Goal: Transaction & Acquisition: Purchase product/service

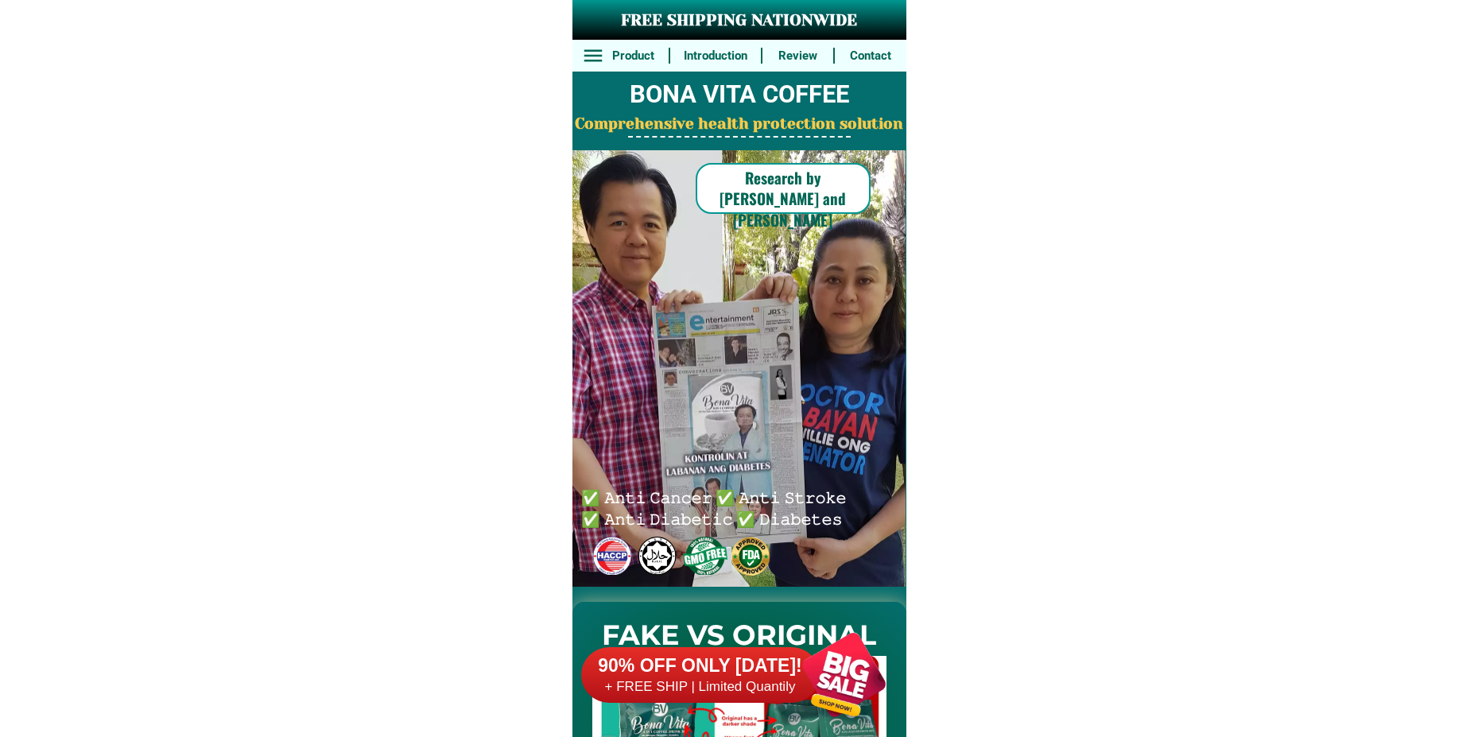
click at [856, 661] on div at bounding box center [843, 674] width 125 height 125
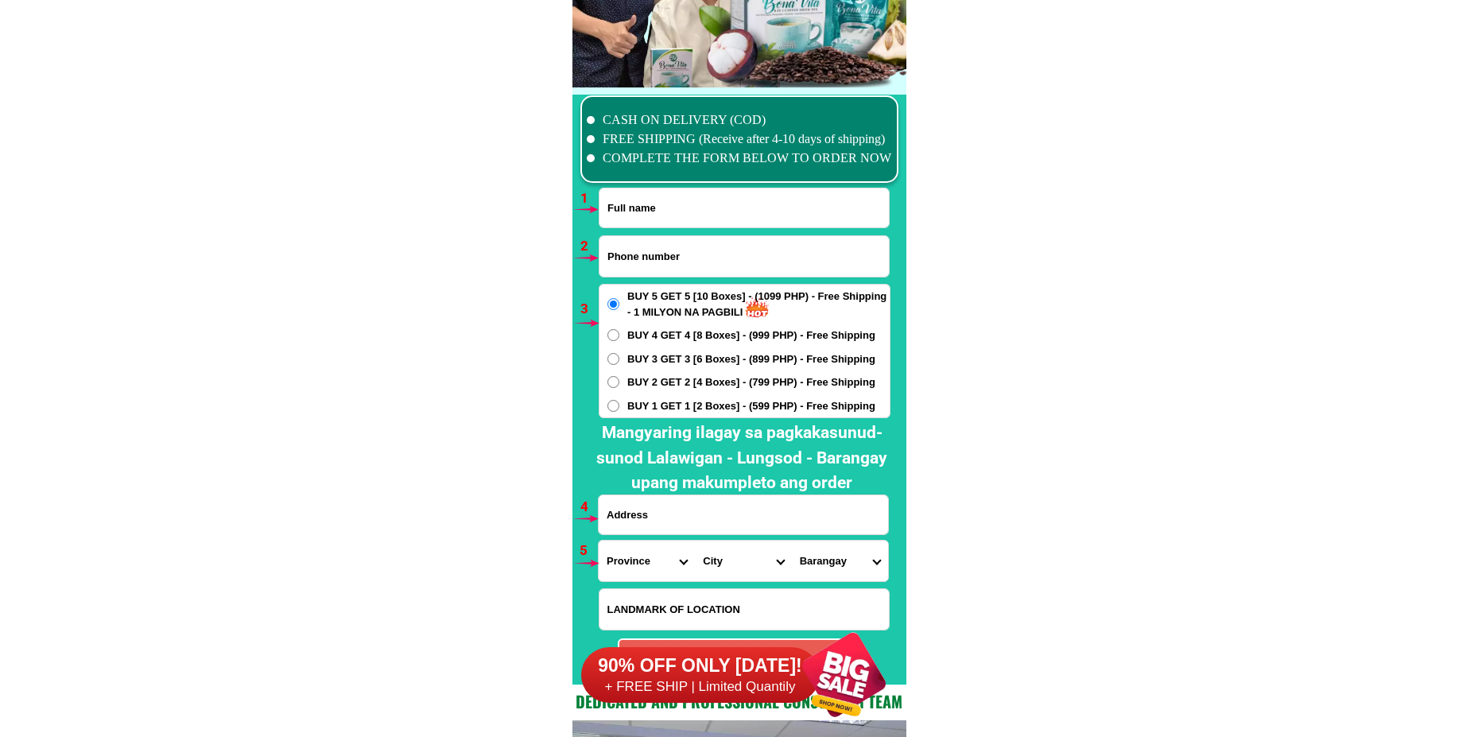
scroll to position [11689, 0]
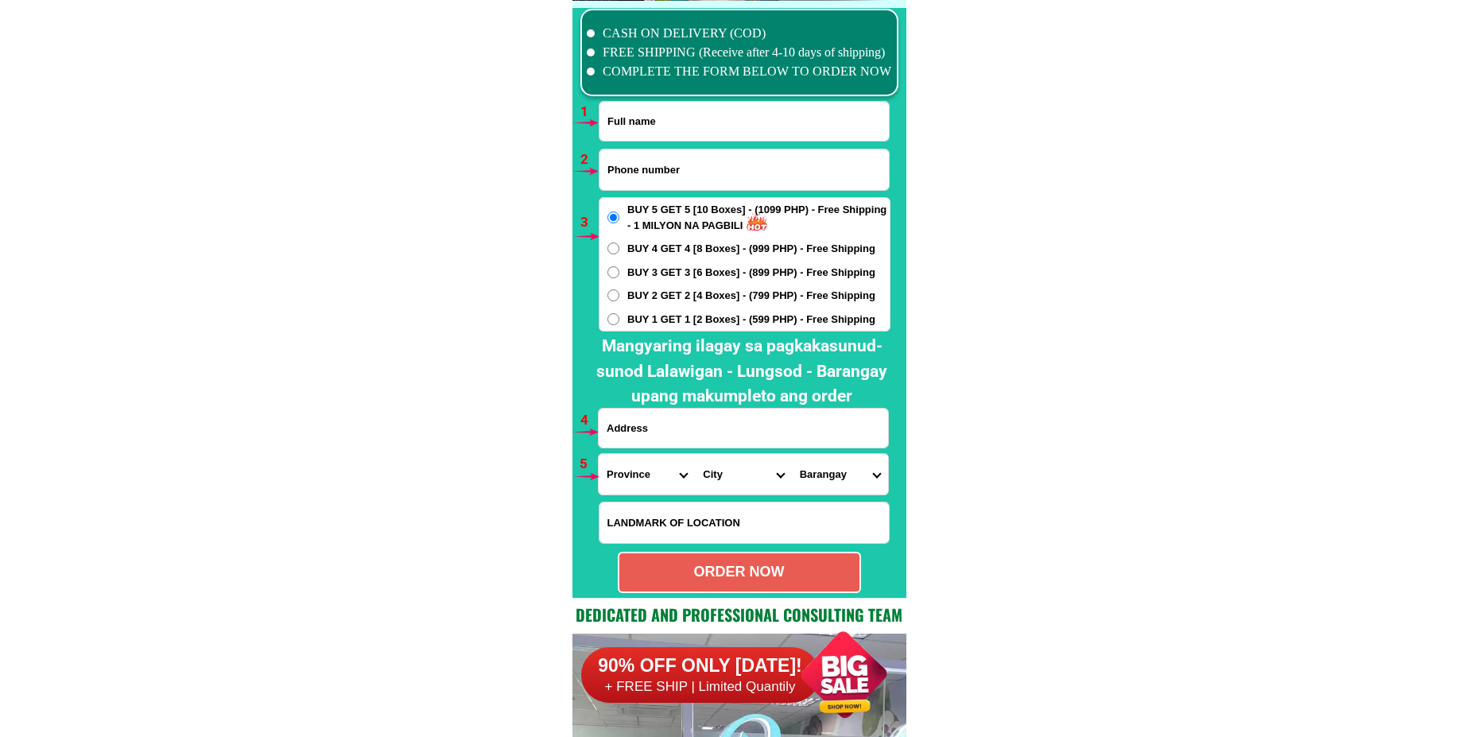
click at [670, 120] on input "Input full_name" at bounding box center [743, 121] width 289 height 39
paste input "[PERSON_NAME] [PERSON_NAME]"
type input "[PERSON_NAME] [PERSON_NAME]"
click at [636, 180] on input "Input phone_number" at bounding box center [743, 169] width 289 height 41
paste input "09700241101"
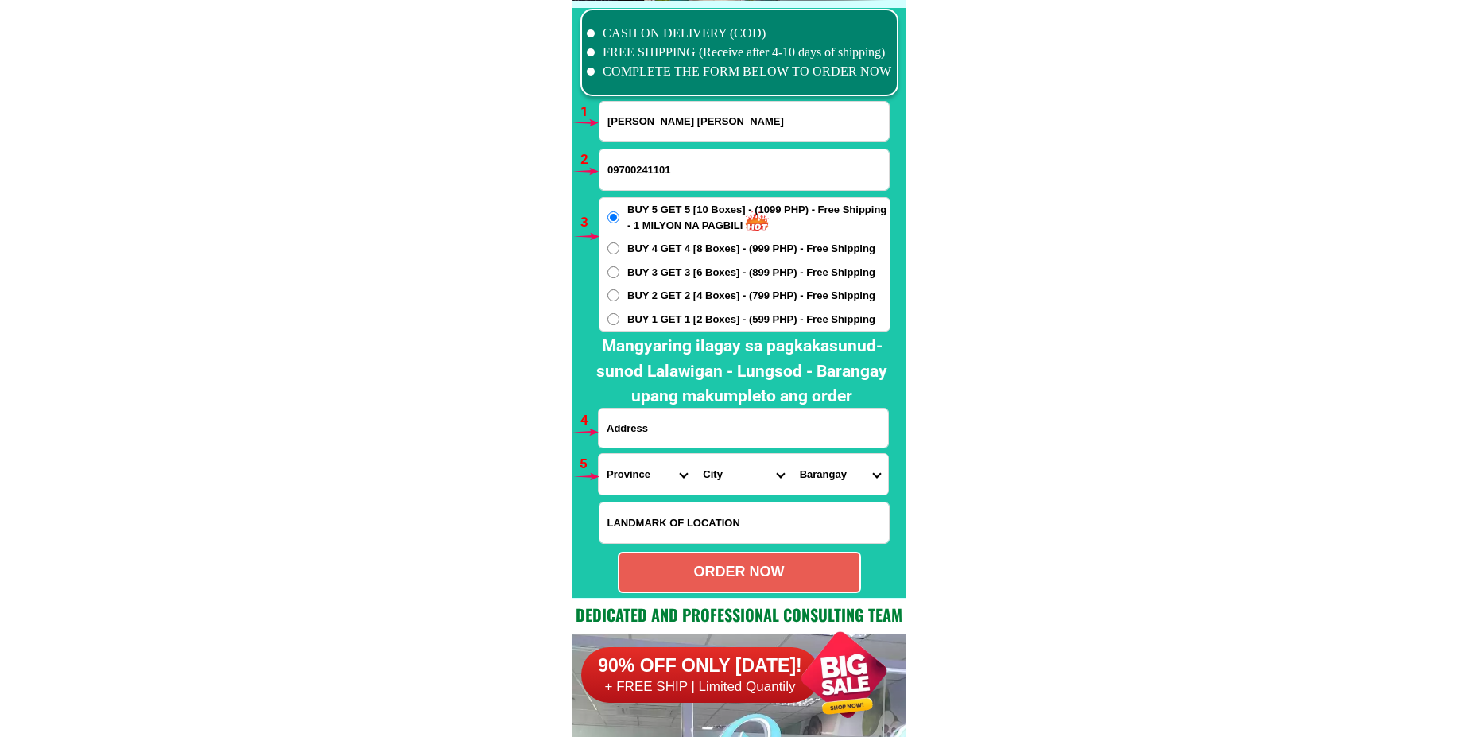
type input "09700241101"
click at [649, 424] on input "Input address" at bounding box center [743, 428] width 289 height 39
paste input "[PERSON_NAME] san [PERSON_NAME] E, [PERSON_NAME]"
type input "[PERSON_NAME] san [PERSON_NAME] E, [PERSON_NAME]"
drag, startPoint x: 630, startPoint y: 475, endPoint x: 630, endPoint y: 455, distance: 19.1
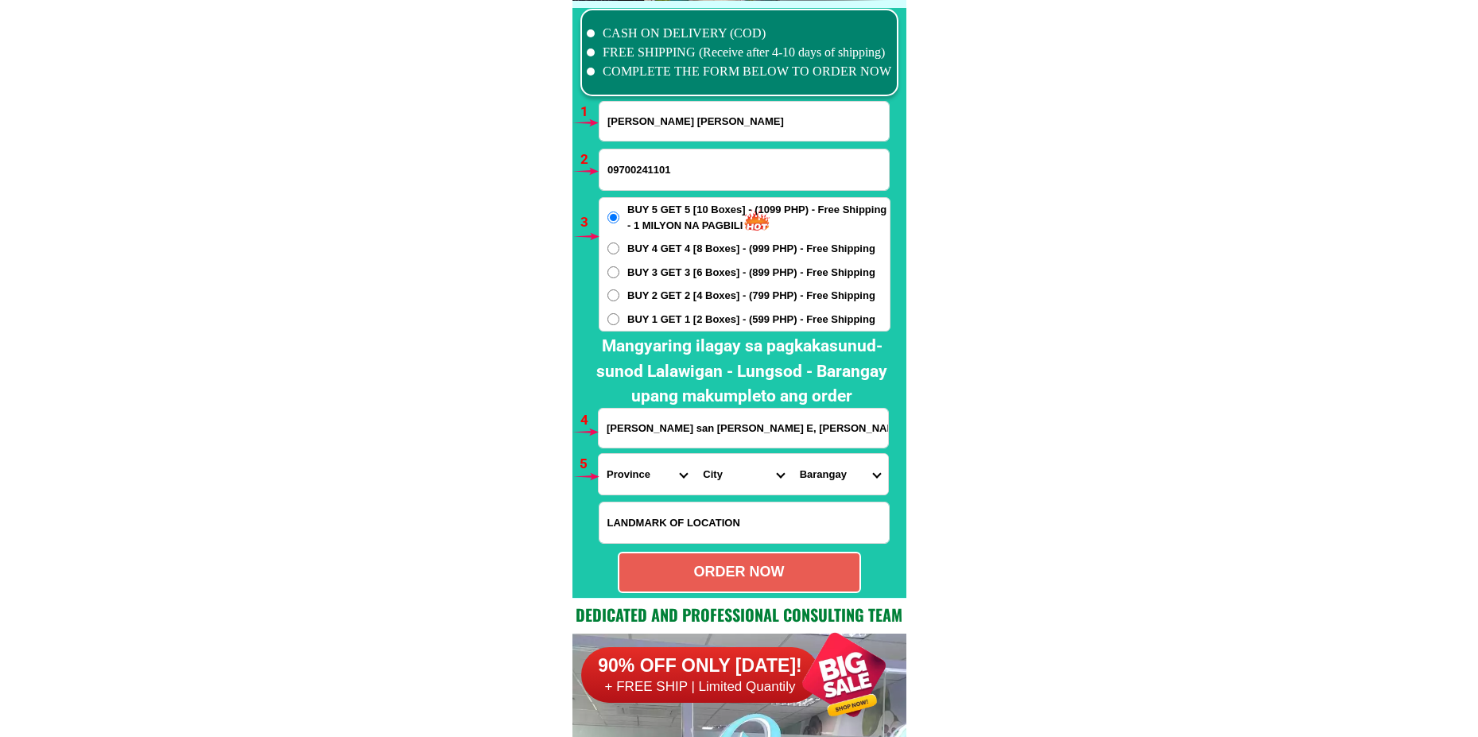
click at [630, 475] on select "Province [GEOGRAPHIC_DATA] [GEOGRAPHIC_DATA] [GEOGRAPHIC_DATA] [GEOGRAPHIC_DATA…" at bounding box center [647, 474] width 96 height 41
select select "63_791"
click at [599, 454] on select "Province [GEOGRAPHIC_DATA] [GEOGRAPHIC_DATA] [GEOGRAPHIC_DATA] [GEOGRAPHIC_DATA…" at bounding box center [647, 474] width 96 height 41
click at [729, 472] on select "City Arteche Balangiga Balangkayan Borongan-city Can-[GEOGRAPHIC_DATA] Eastern-…" at bounding box center [743, 474] width 96 height 41
select select "63_7913607"
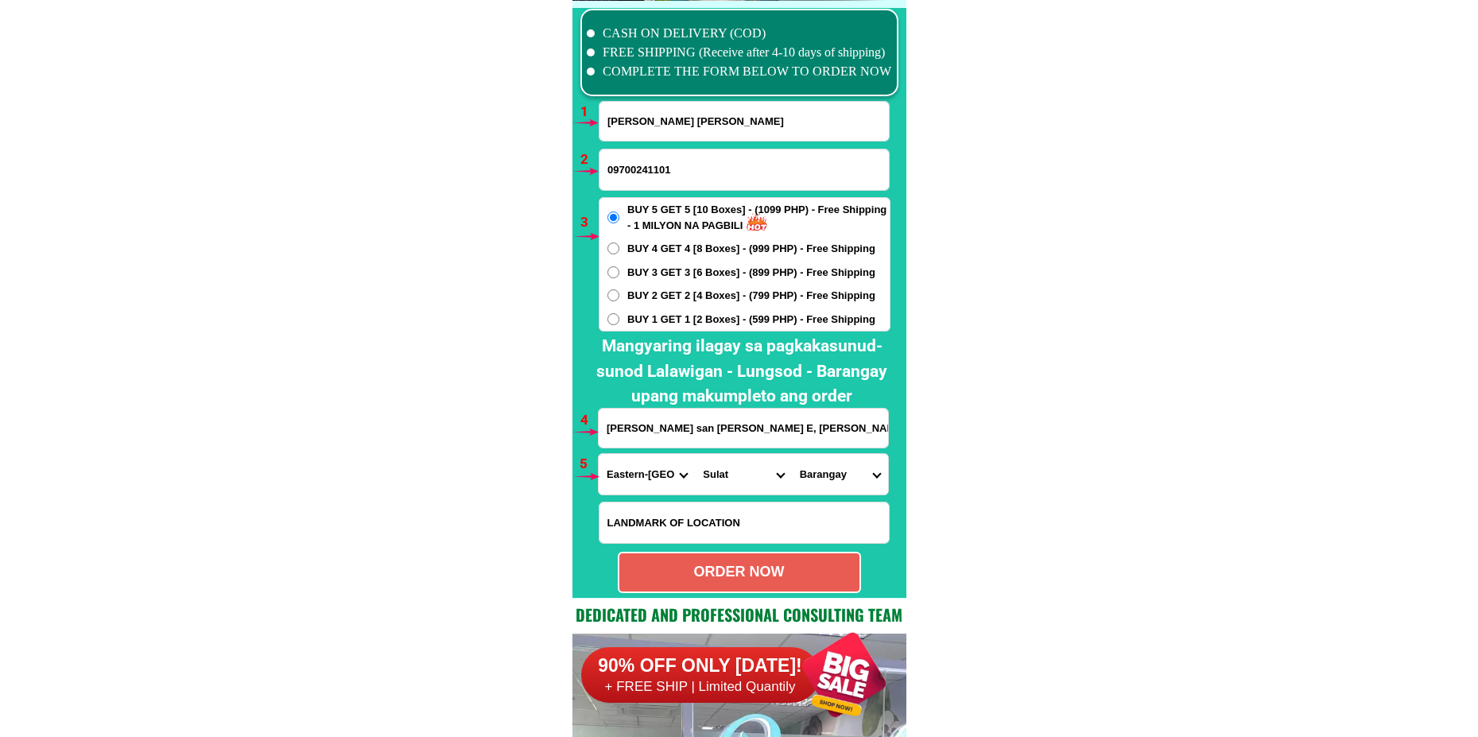
click at [695, 454] on select "City Arteche Balangiga Balangkayan Borongan-city Can-[GEOGRAPHIC_DATA] Eastern-…" at bounding box center [743, 474] width 96 height 41
drag, startPoint x: 805, startPoint y: 471, endPoint x: 808, endPoint y: 458, distance: 13.7
click at [806, 471] on select "Barangay A-et [GEOGRAPHIC_DATA] (pob.) [GEOGRAPHIC_DATA] (pob.) [GEOGRAPHIC_DAT…" at bounding box center [840, 474] width 96 height 41
select select "63_79136072710"
click at [792, 454] on select "Barangay A-et [GEOGRAPHIC_DATA] (pob.) [GEOGRAPHIC_DATA] (pob.) [GEOGRAPHIC_DAT…" at bounding box center [840, 474] width 96 height 41
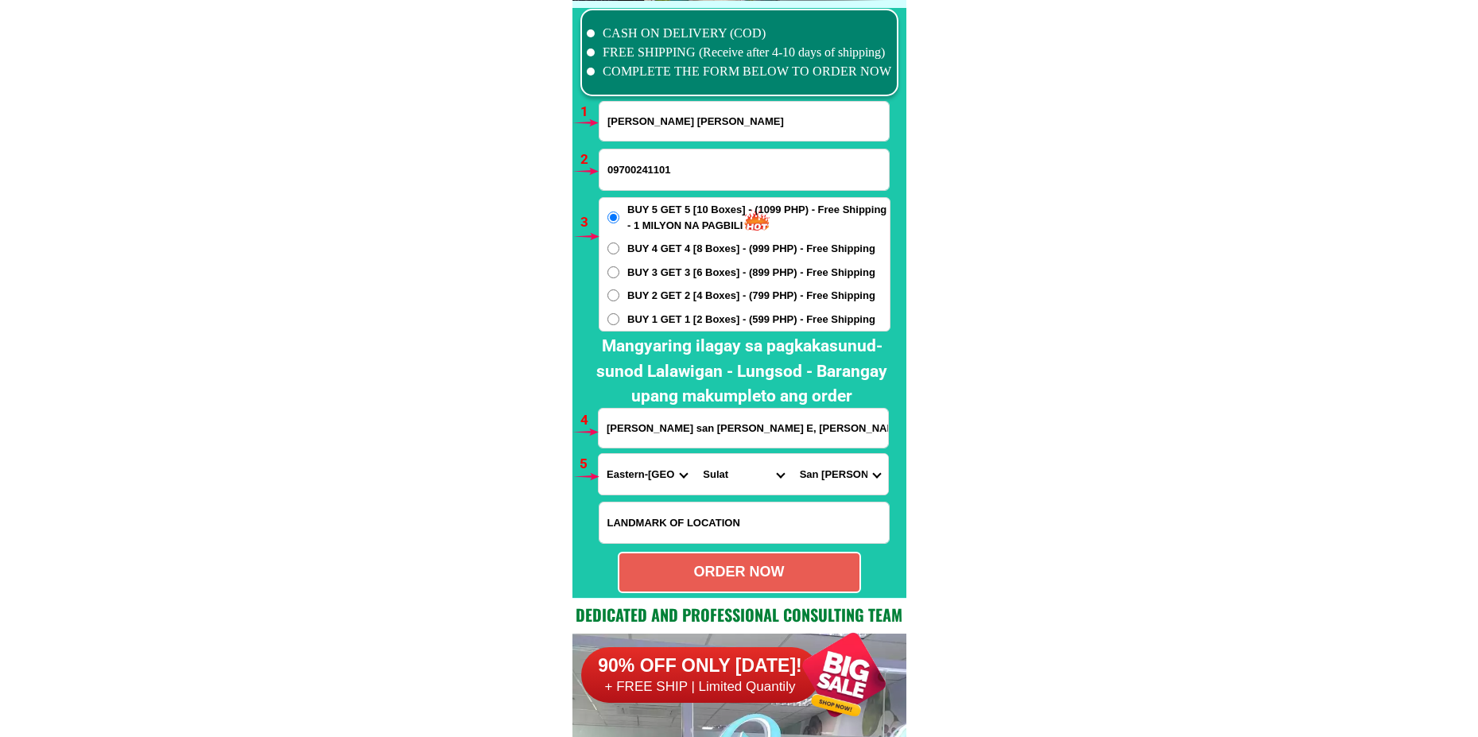
click at [707, 571] on div "ORDER NOW" at bounding box center [739, 571] width 240 height 21
type input "09700241101"
radio input "true"
click at [685, 173] on input "09700241101" at bounding box center [743, 169] width 289 height 41
paste input "09095211092"
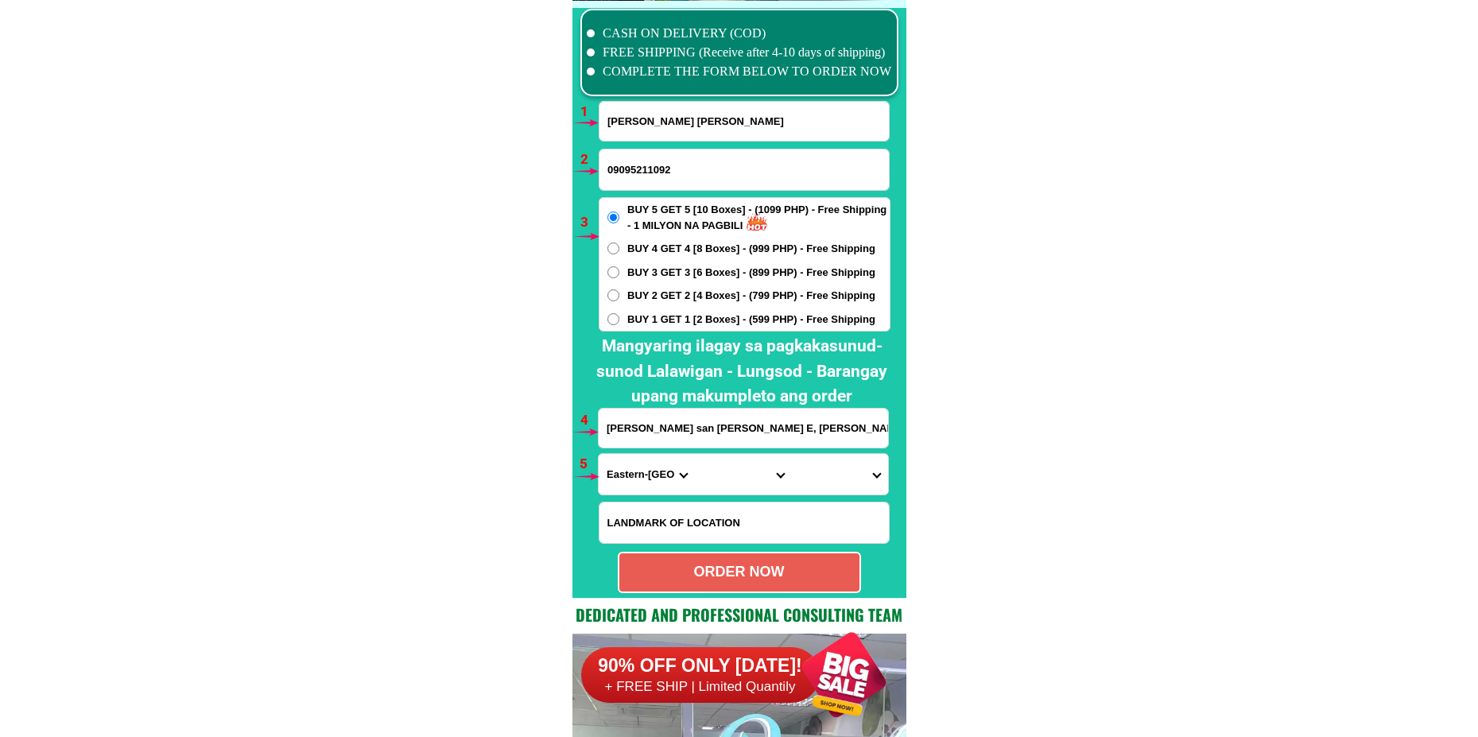
type input "09095211092"
click at [649, 124] on input "[PERSON_NAME] [PERSON_NAME]" at bounding box center [743, 121] width 289 height 39
paste input "[PERSON_NAME]"
type input "[PERSON_NAME]"
click at [630, 426] on input "[PERSON_NAME] san [PERSON_NAME] E, [PERSON_NAME]" at bounding box center [743, 428] width 289 height 39
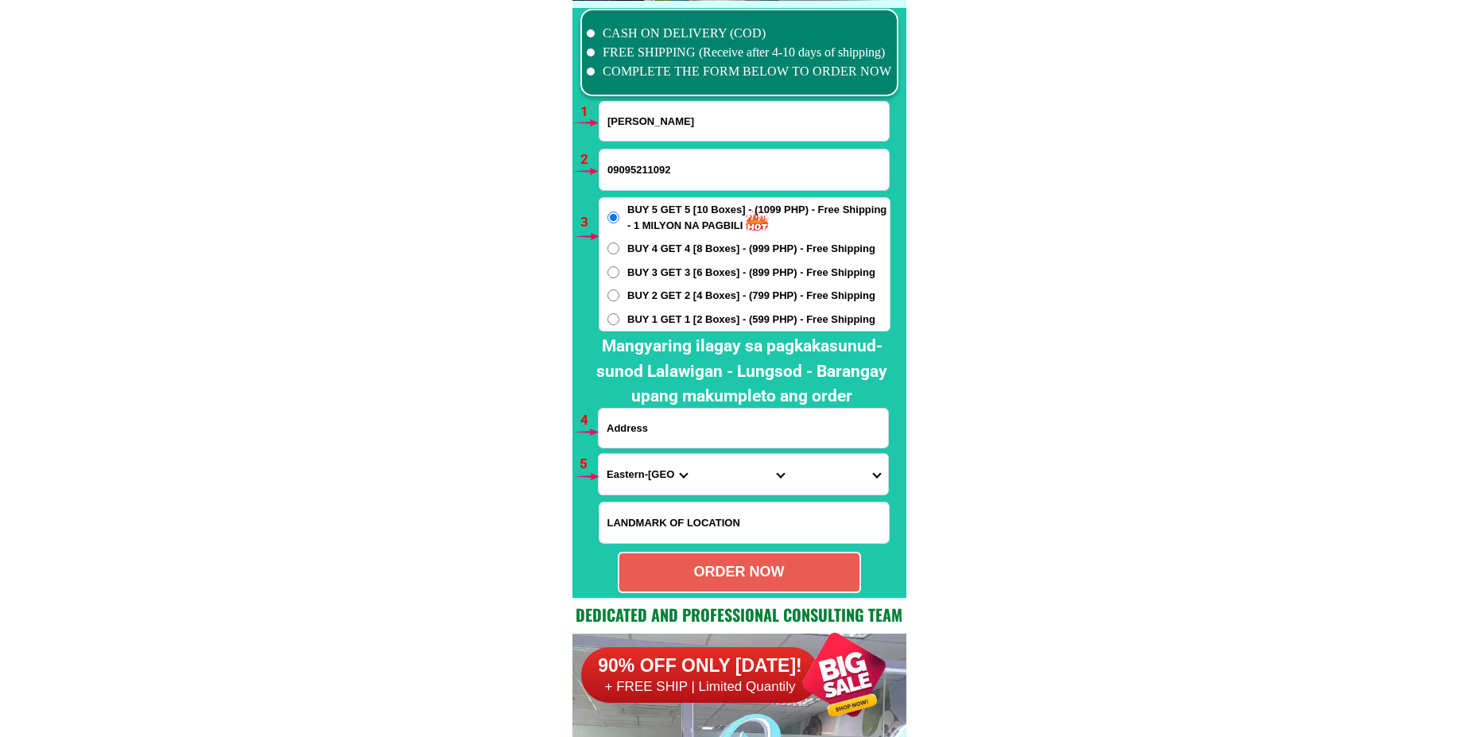
paste input "I'm from [DEMOGRAPHIC_DATA] 🇵🇭, Province of [GEOGRAPHIC_DATA], [GEOGRAPHIC_DATA…"
type input "I'm from [DEMOGRAPHIC_DATA] 🇵🇭, Province of [GEOGRAPHIC_DATA], [GEOGRAPHIC_DATA…"
click at [636, 462] on select "Province [GEOGRAPHIC_DATA] [GEOGRAPHIC_DATA] [GEOGRAPHIC_DATA] [GEOGRAPHIC_DATA…" at bounding box center [647, 474] width 96 height 41
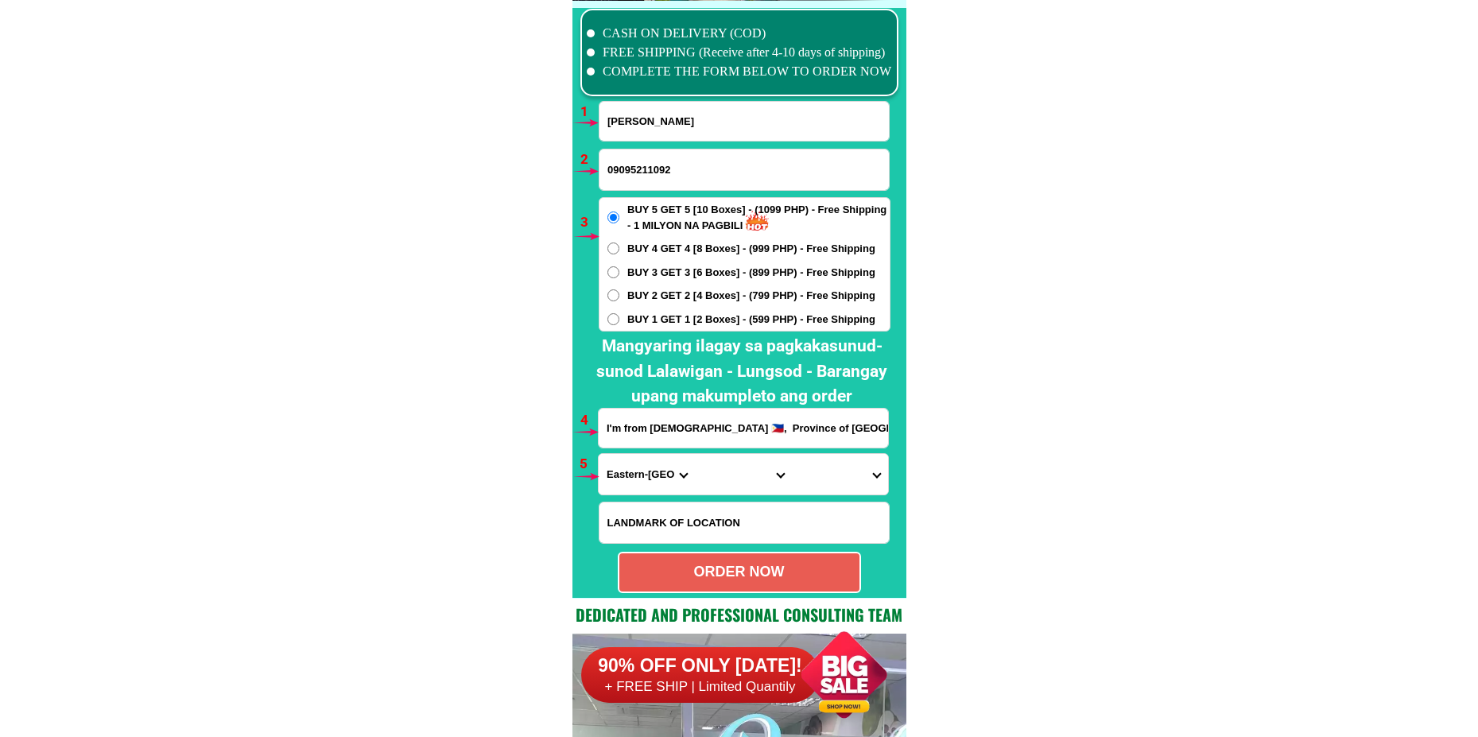
select select "63_738"
click at [599, 454] on select "Province [GEOGRAPHIC_DATA] [GEOGRAPHIC_DATA] [GEOGRAPHIC_DATA] [GEOGRAPHIC_DATA…" at bounding box center [647, 474] width 96 height 41
click at [721, 474] on select "City [GEOGRAPHIC_DATA] [GEOGRAPHIC_DATA]-city [GEOGRAPHIC_DATA] [GEOGRAPHIC_DAT…" at bounding box center [743, 474] width 96 height 41
select select "63_7387159"
click at [695, 454] on select "City [GEOGRAPHIC_DATA] [GEOGRAPHIC_DATA]-city [GEOGRAPHIC_DATA] [GEOGRAPHIC_DAT…" at bounding box center [743, 474] width 96 height 41
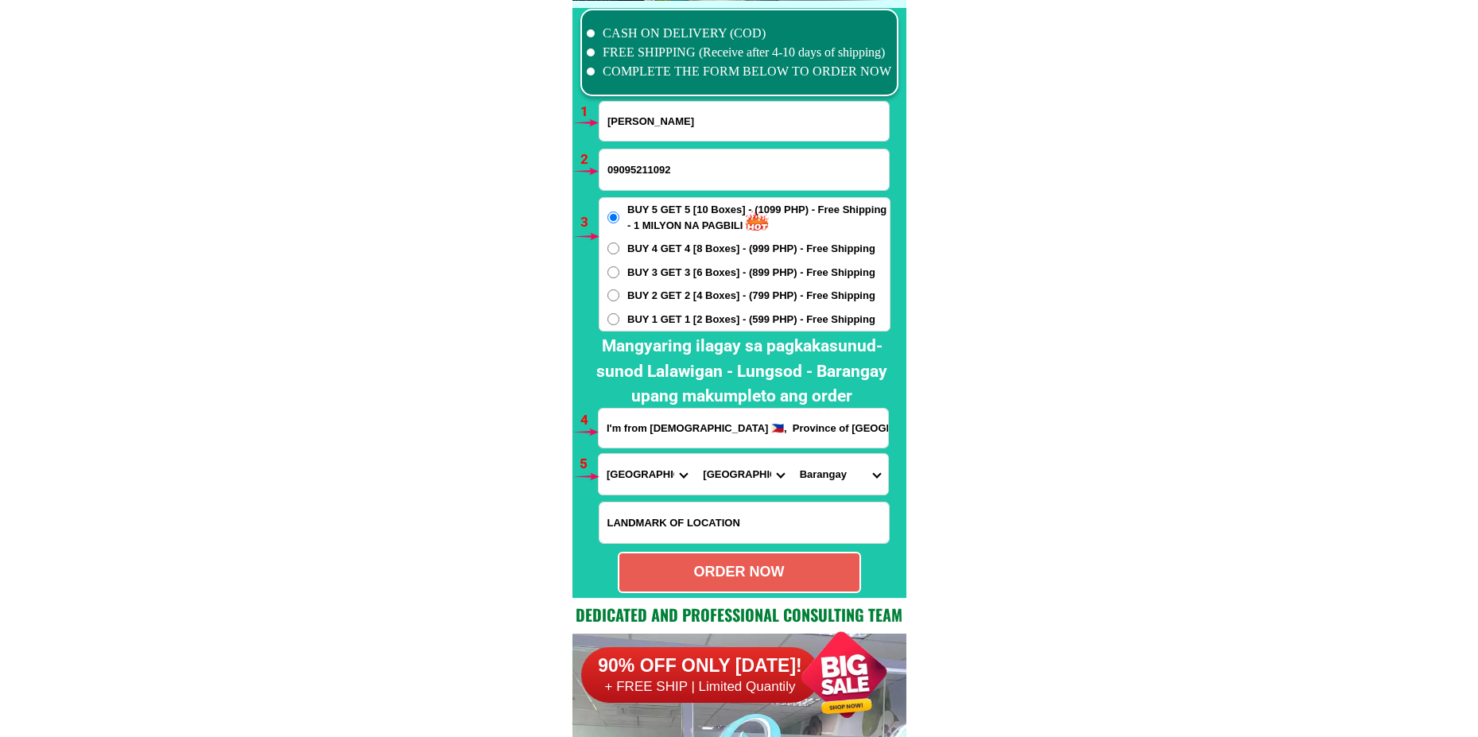
click at [838, 466] on select "[GEOGRAPHIC_DATA] [PERSON_NAME] (lasang) [PERSON_NAME] Angalan Atan-awe Baganih…" at bounding box center [840, 474] width 96 height 41
select select "63_73871594858"
click at [792, 454] on select "[GEOGRAPHIC_DATA] [PERSON_NAME] (lasang) [PERSON_NAME] Angalan Atan-awe Baganih…" at bounding box center [840, 474] width 96 height 41
click at [733, 570] on div "ORDER NOW" at bounding box center [739, 571] width 240 height 21
radio input "true"
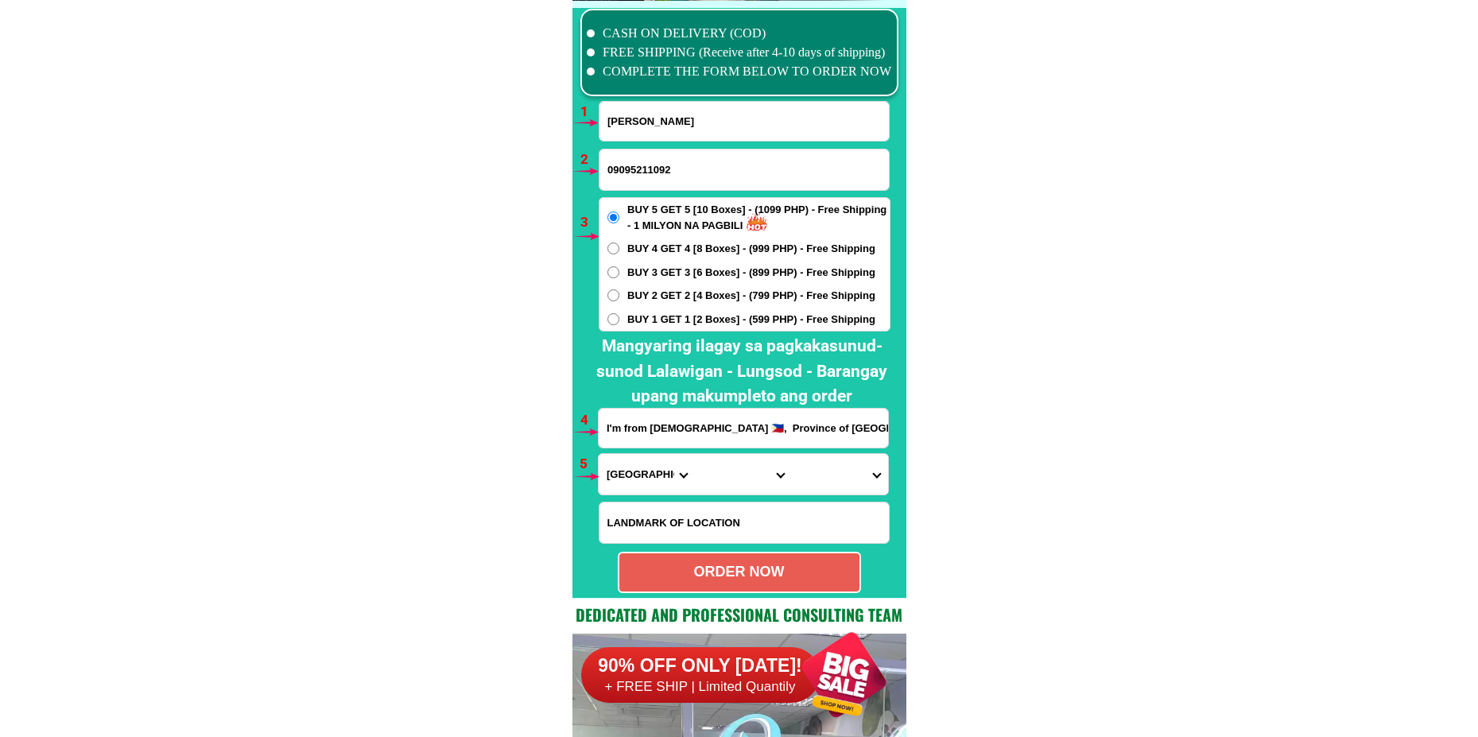
click at [661, 126] on input "Input full_name" at bounding box center [743, 121] width 289 height 39
paste input "Temio Jagonos"
type input "Temio Jagonos"
click at [661, 171] on input "09095211092" at bounding box center [743, 169] width 289 height 41
paste input "09977667411"
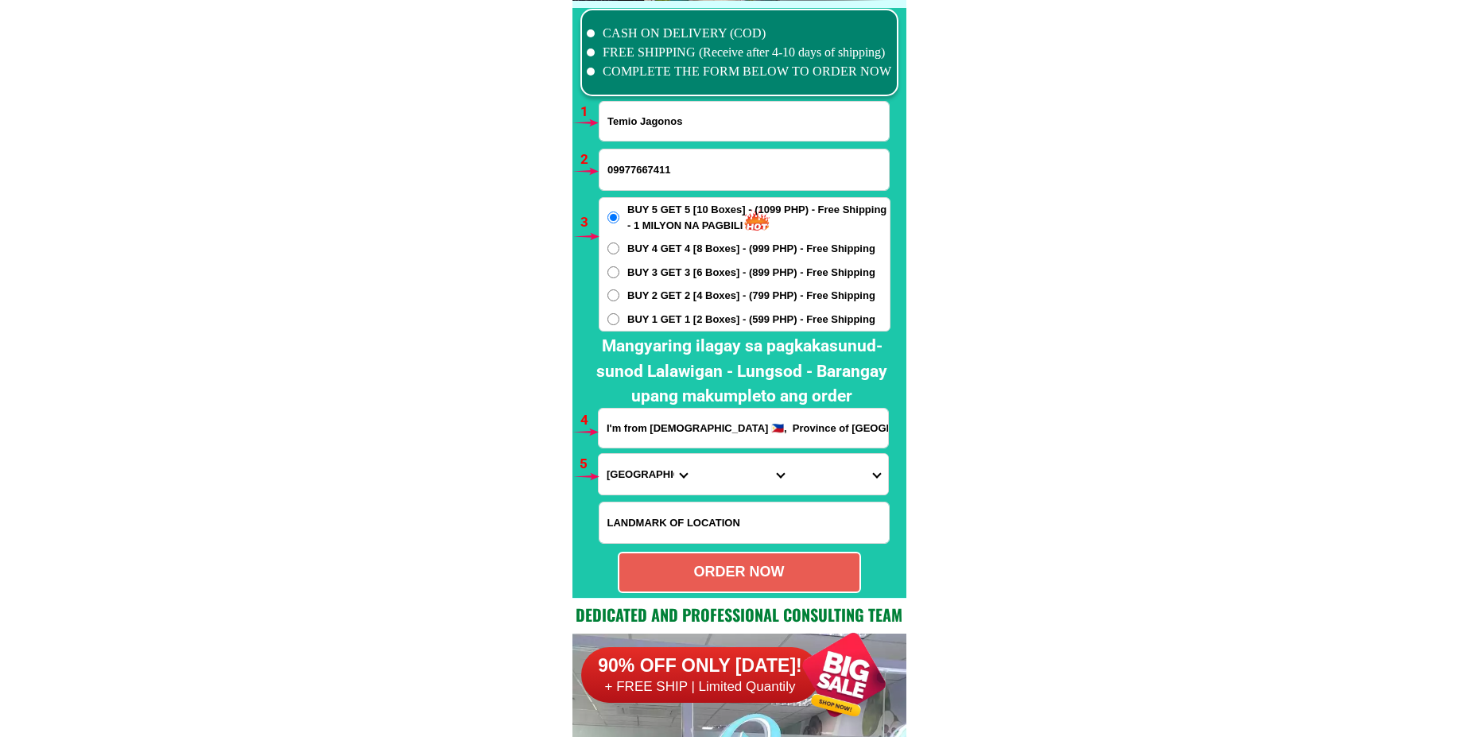
type input "09977667411"
click at [639, 427] on input "I'm from [DEMOGRAPHIC_DATA] 🇵🇭, Province of [GEOGRAPHIC_DATA], [GEOGRAPHIC_DATA…" at bounding box center [743, 428] width 289 height 39
paste input "[GEOGRAPHIC_DATA] near [GEOGRAPHIC_DATA]"
type input "[GEOGRAPHIC_DATA] near [GEOGRAPHIC_DATA]"
click at [628, 278] on span "BUY 3 GET 3 [6 Boxes] - (899 PHP) - Free Shipping" at bounding box center [751, 273] width 248 height 16
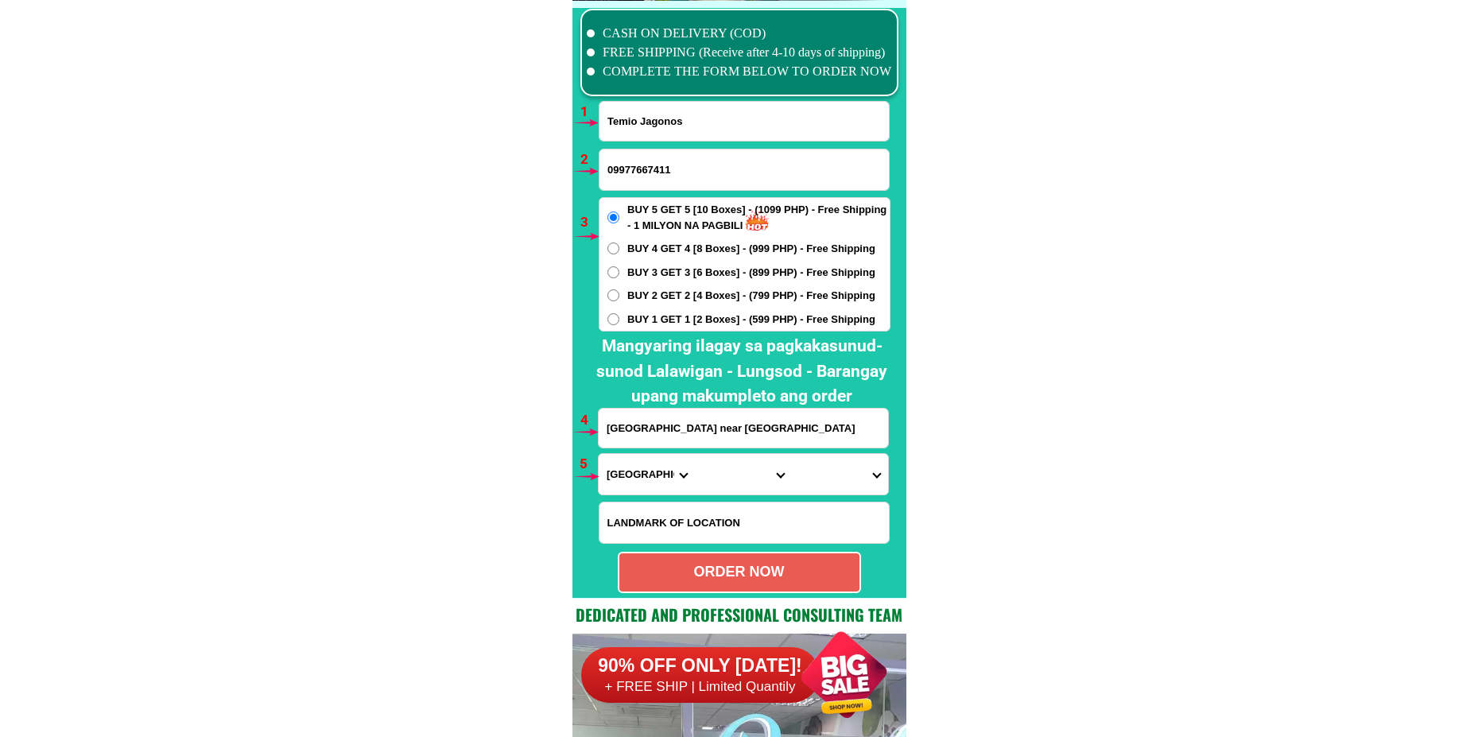
click at [619, 278] on input "BUY 3 GET 3 [6 Boxes] - (899 PHP) - Free Shipping" at bounding box center [613, 272] width 12 height 12
radio input "true"
click at [638, 490] on select "Province [GEOGRAPHIC_DATA] [GEOGRAPHIC_DATA] [GEOGRAPHIC_DATA] [GEOGRAPHIC_DATA…" at bounding box center [647, 474] width 96 height 41
select select "63_623"
click at [599, 454] on select "Province [GEOGRAPHIC_DATA] [GEOGRAPHIC_DATA] [GEOGRAPHIC_DATA] [GEOGRAPHIC_DATA…" at bounding box center [647, 474] width 96 height 41
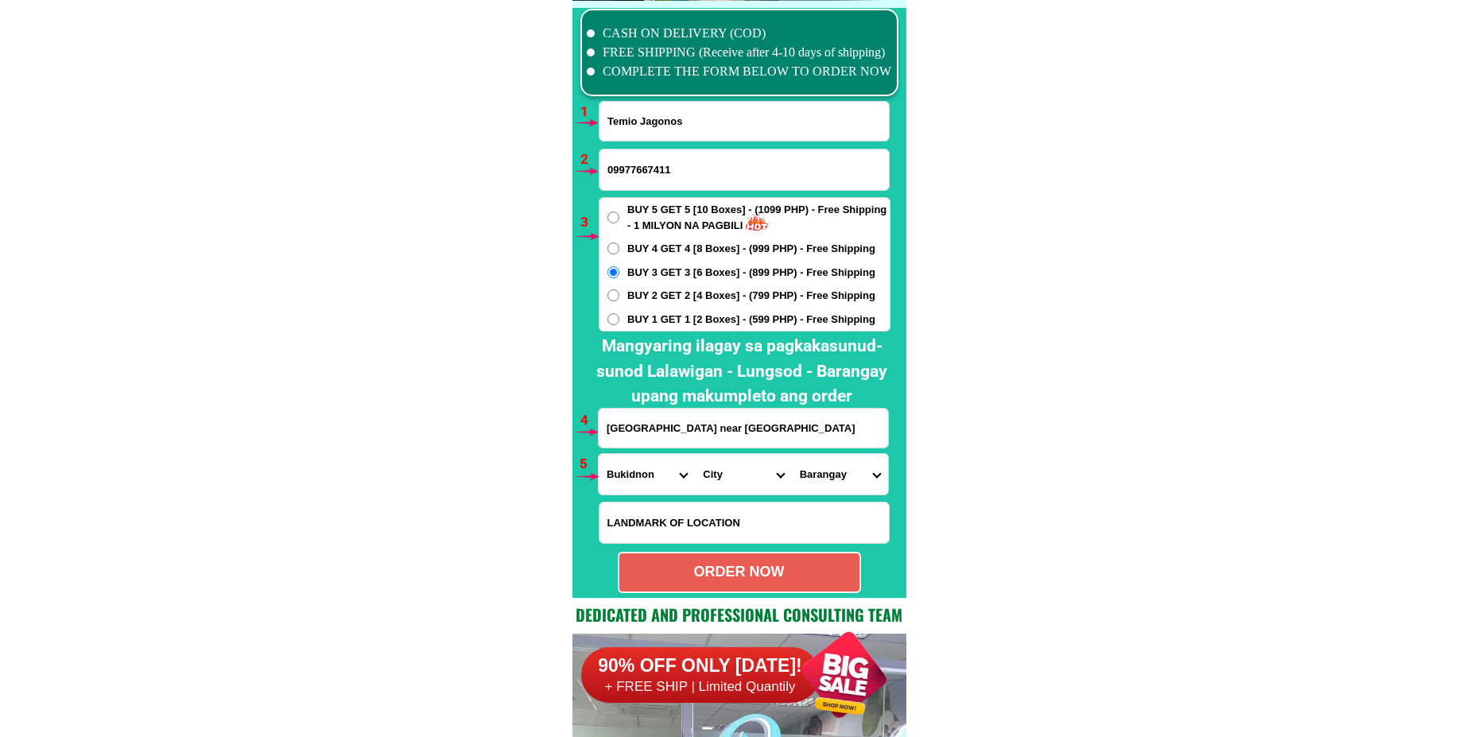
drag, startPoint x: 726, startPoint y: 488, endPoint x: 726, endPoint y: 475, distance: 12.7
click at [726, 488] on select "City [GEOGRAPHIC_DATA]-[GEOGRAPHIC_DATA]-[GEOGRAPHIC_DATA]-[GEOGRAPHIC_DATA][PE…" at bounding box center [743, 474] width 96 height 41
select select "63_6237143"
click at [695, 454] on select "City [GEOGRAPHIC_DATA]-[GEOGRAPHIC_DATA]-[GEOGRAPHIC_DATA]-[GEOGRAPHIC_DATA][PE…" at bounding box center [743, 474] width 96 height 41
drag, startPoint x: 861, startPoint y: 472, endPoint x: 861, endPoint y: 458, distance: 14.3
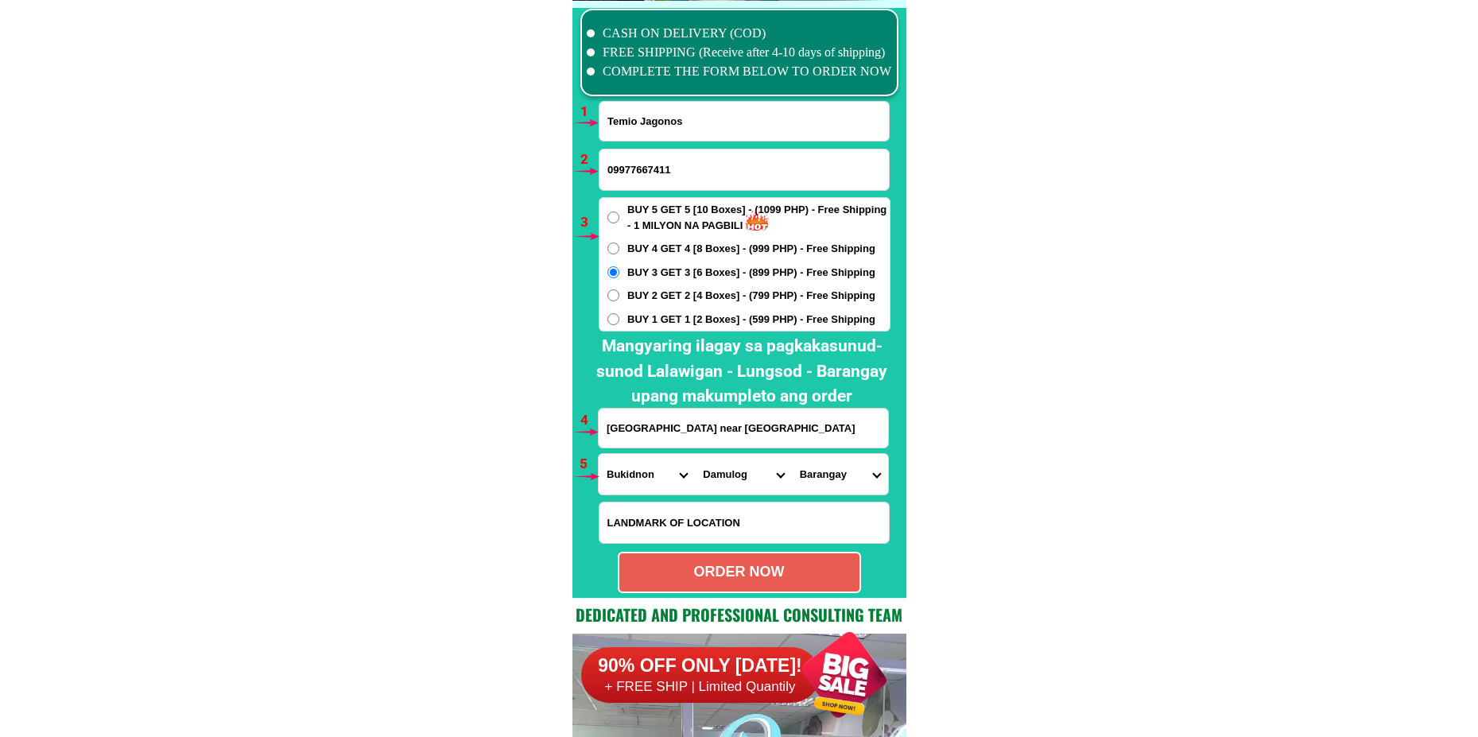
click at [861, 472] on select "Barangay Aludas Angga-an Kinapat Kiraon Kitingting Lagandang Macapari Maican Mi…" at bounding box center [840, 474] width 96 height 41
select select "63_62371432238"
click at [792, 454] on select "Barangay Aludas Angga-an Kinapat Kiraon Kitingting Lagandang Macapari Maican Mi…" at bounding box center [840, 474] width 96 height 41
click at [847, 476] on select "Barangay Aludas Angga-an Kinapat Kiraon Kitingting Lagandang Macapari Maican Mi…" at bounding box center [840, 474] width 96 height 41
click at [792, 454] on select "Barangay Aludas Angga-an Kinapat Kiraon Kitingting Lagandang Macapari Maican Mi…" at bounding box center [840, 474] width 96 height 41
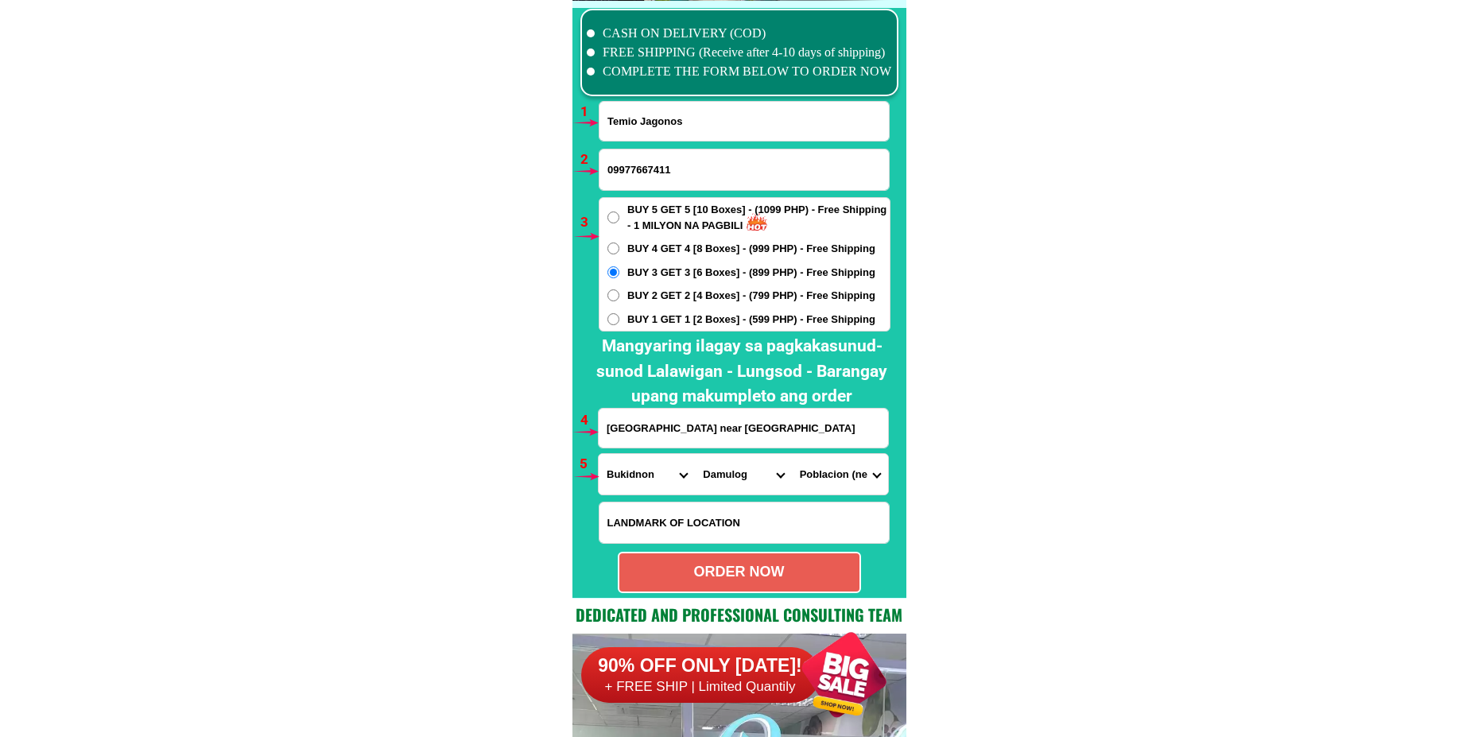
click at [675, 574] on div "ORDER NOW" at bounding box center [739, 571] width 240 height 21
type input "[GEOGRAPHIC_DATA] near [GEOGRAPHIC_DATA]"
radio input "true"
click at [671, 126] on input "Temio Jagonos" at bounding box center [743, 121] width 289 height 39
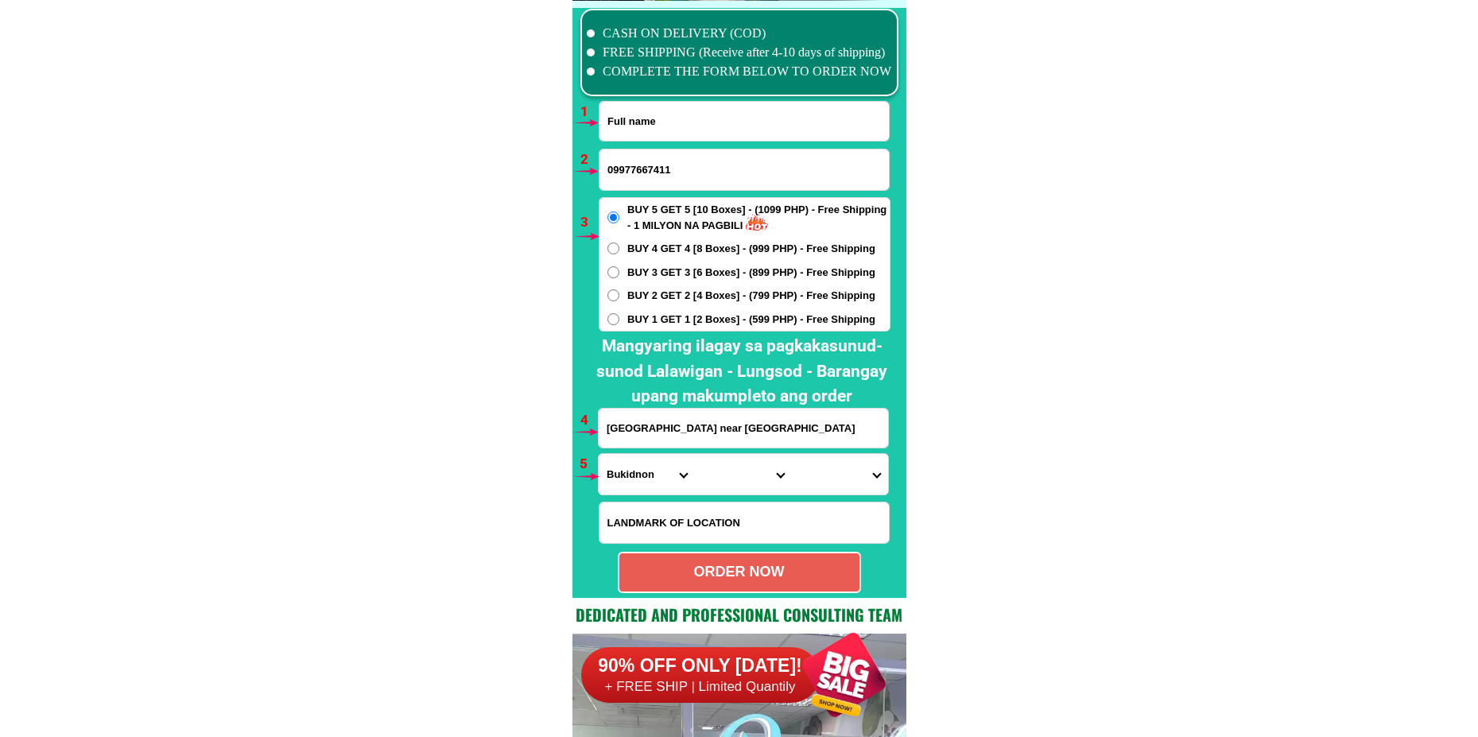
paste input "[PERSON_NAME]"
type input "[PERSON_NAME]"
click at [636, 173] on input "09977667411" at bounding box center [743, 169] width 289 height 41
paste input "09106949775"
type input "09106949775"
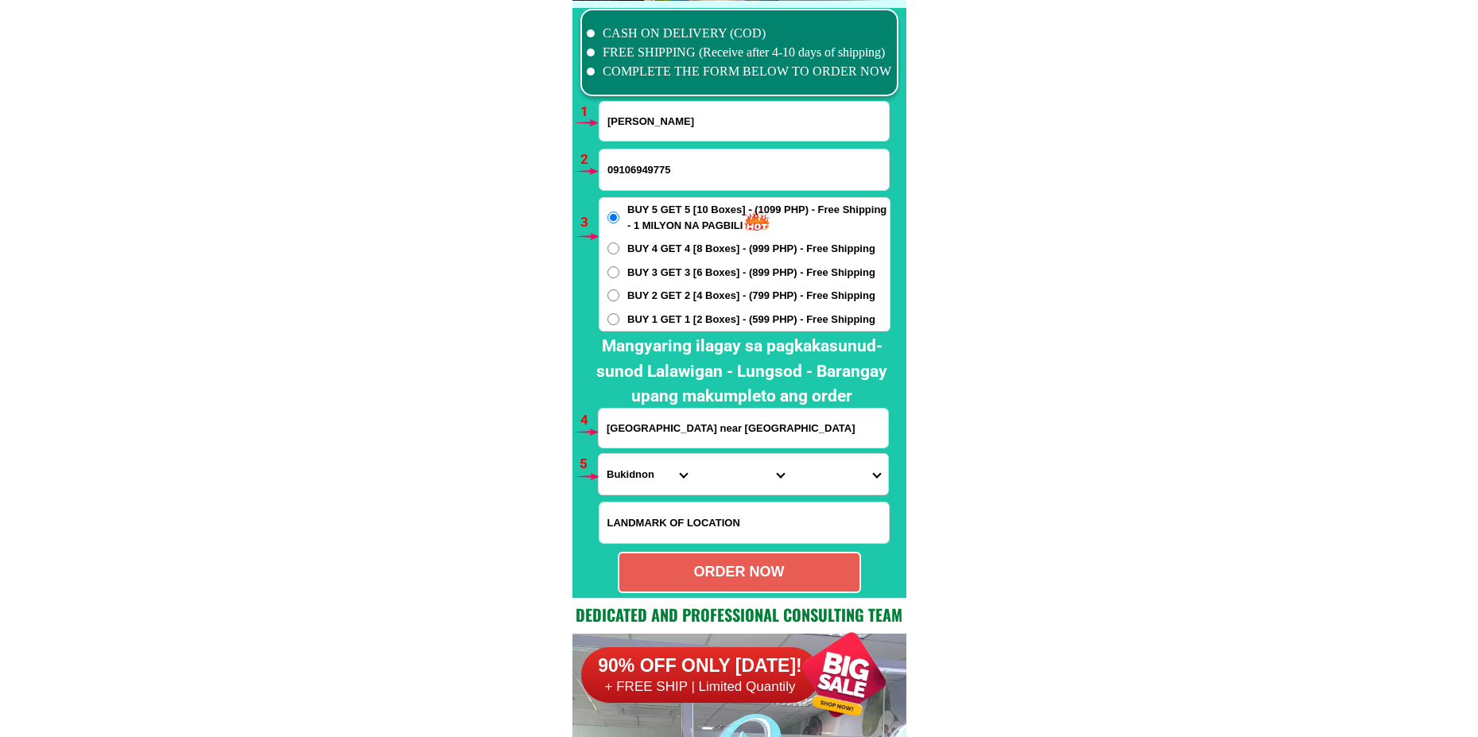
click at [641, 320] on span "BUY 1 GET 1 [2 Boxes] - (599 PHP) - Free Shipping" at bounding box center [751, 320] width 248 height 16
click at [619, 320] on input "BUY 1 GET 1 [2 Boxes] - (599 PHP) - Free Shipping" at bounding box center [613, 319] width 12 height 12
radio input "true"
click at [637, 445] on input "[GEOGRAPHIC_DATA] near [GEOGRAPHIC_DATA]" at bounding box center [743, 428] width 289 height 39
paste input "Jolly NeighBors [GEOGRAPHIC_DATA] [GEOGRAPHIC_DATA][PERSON_NAME] [GEOGRAPHIC_DA…"
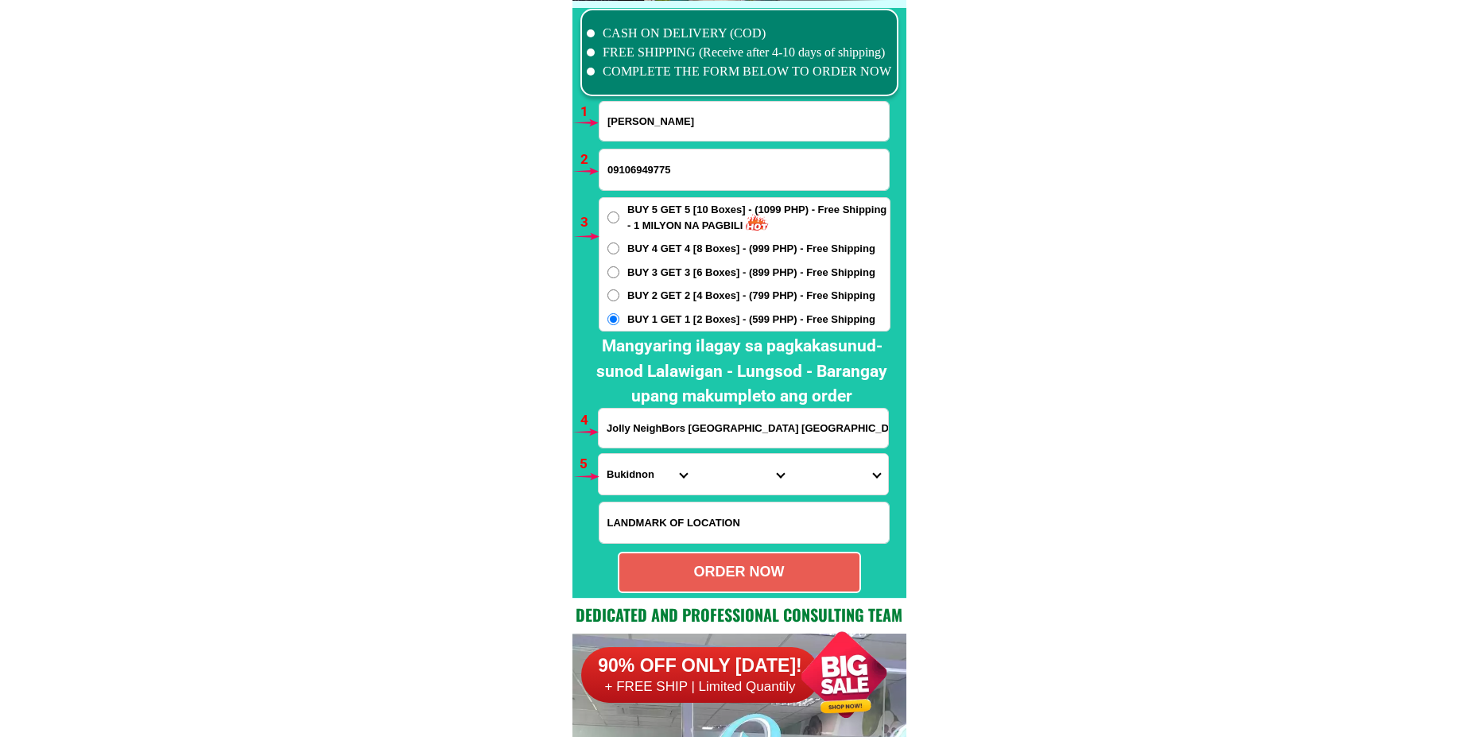
scroll to position [0, 118]
type input "Jolly NeighBors [GEOGRAPHIC_DATA] [GEOGRAPHIC_DATA][PERSON_NAME] [GEOGRAPHIC_DA…"
click at [624, 484] on select "Province [GEOGRAPHIC_DATA] [GEOGRAPHIC_DATA] [GEOGRAPHIC_DATA] [GEOGRAPHIC_DATA…" at bounding box center [647, 474] width 96 height 41
select select "63_374"
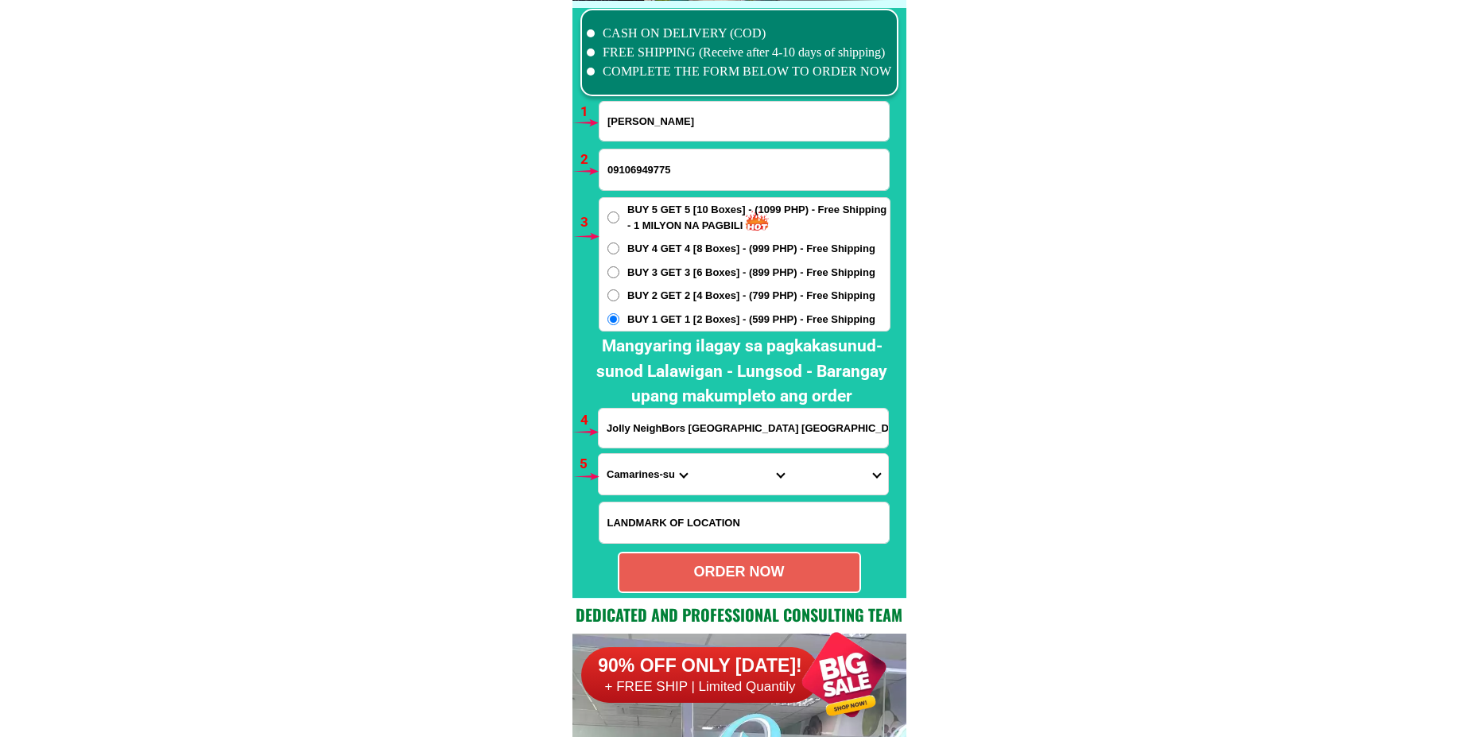
click at [599, 454] on select "Province [GEOGRAPHIC_DATA] [GEOGRAPHIC_DATA] [GEOGRAPHIC_DATA] [GEOGRAPHIC_DATA…" at bounding box center [647, 474] width 96 height 41
click at [703, 478] on select "City Baao Balatan Bombon Buhi [PERSON_NAME][GEOGRAPHIC_DATA] Calabanga [GEOGRAP…" at bounding box center [743, 474] width 96 height 41
select select "63_3747401"
click at [695, 454] on select "City Baao Balatan Bombon Buhi [PERSON_NAME][GEOGRAPHIC_DATA] Calabanga [GEOGRAP…" at bounding box center [743, 474] width 96 height 41
drag, startPoint x: 838, startPoint y: 469, endPoint x: 841, endPoint y: 458, distance: 11.6
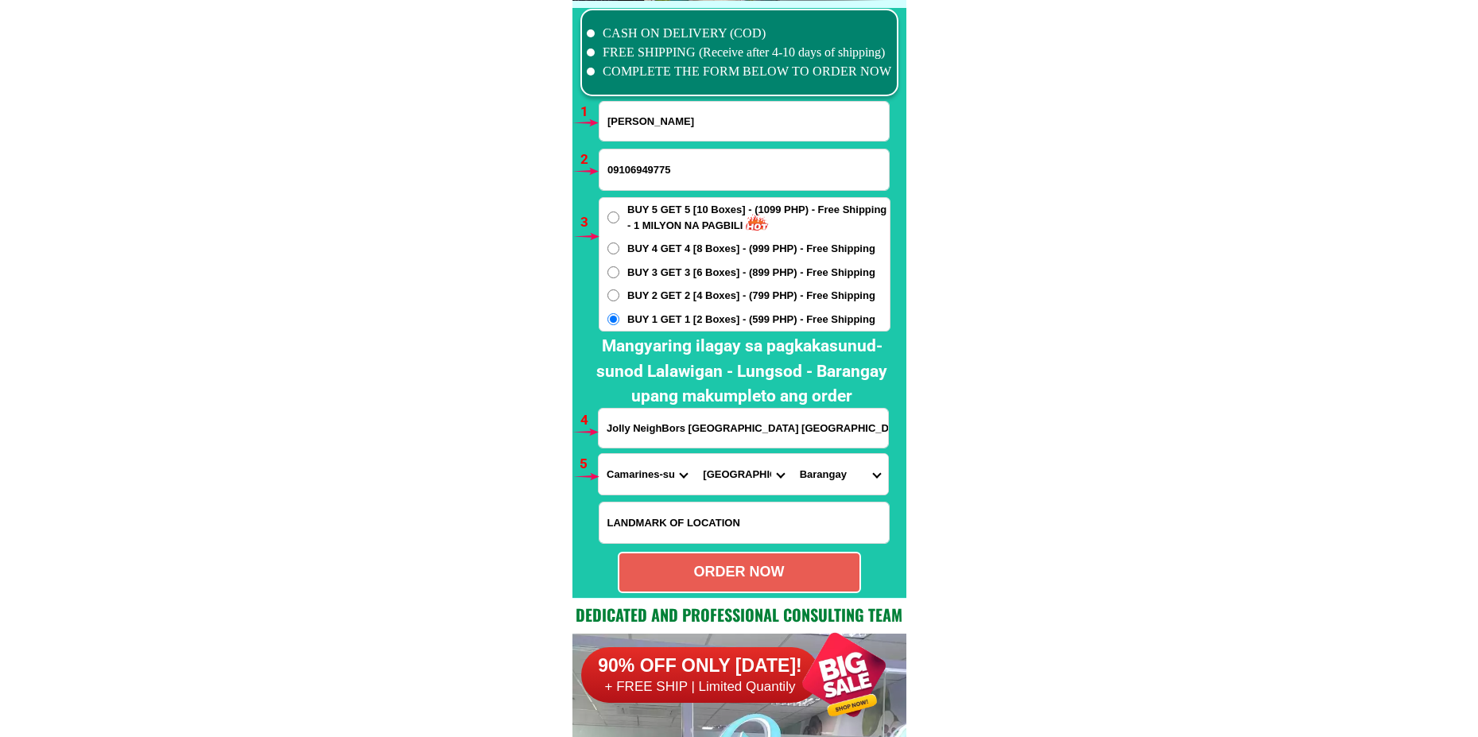
click at [838, 469] on select "Barangay Abella Bagumbayan norte Bagumbayan sur Balatas Calauag [GEOGRAPHIC_DAT…" at bounding box center [840, 474] width 96 height 41
select select "63_37474017140"
click at [792, 454] on select "Barangay Abella Bagumbayan norte Bagumbayan sur Balatas Calauag [GEOGRAPHIC_DAT…" at bounding box center [840, 474] width 96 height 41
click at [722, 569] on div "ORDER NOW" at bounding box center [739, 571] width 240 height 21
type input "09106949775"
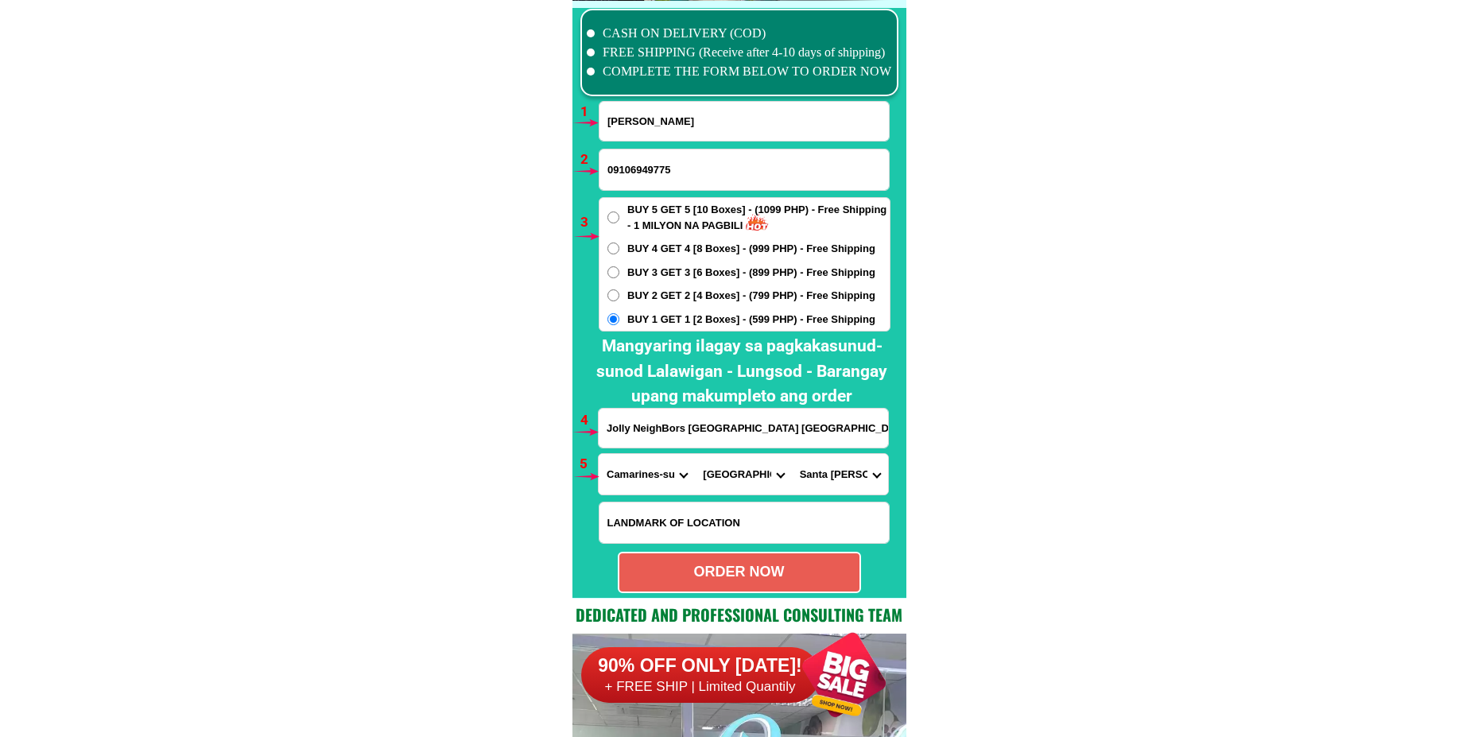
radio input "true"
